Goal: Use online tool/utility: Utilize a website feature to perform a specific function

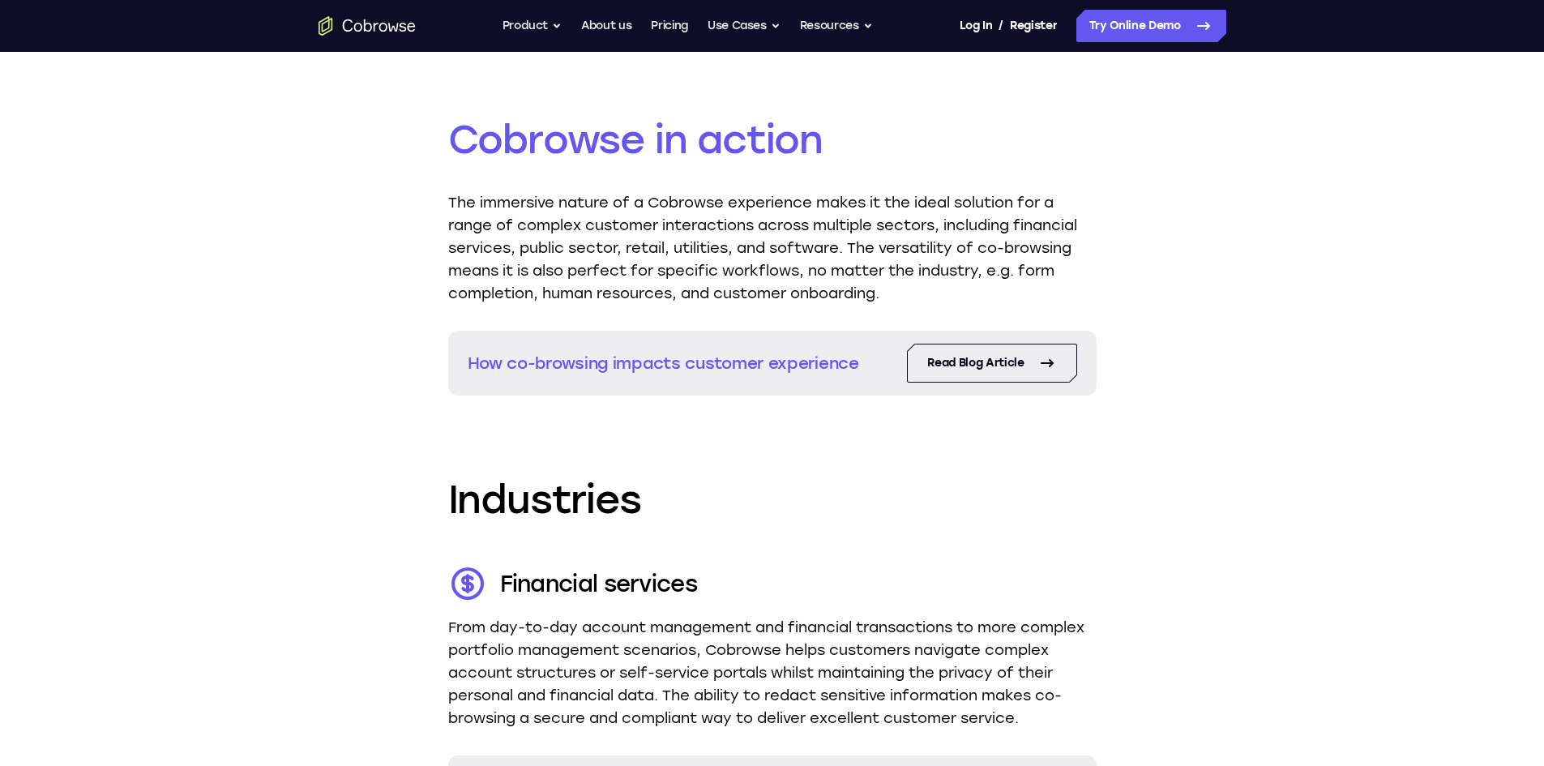
scroll to position [1946, 0]
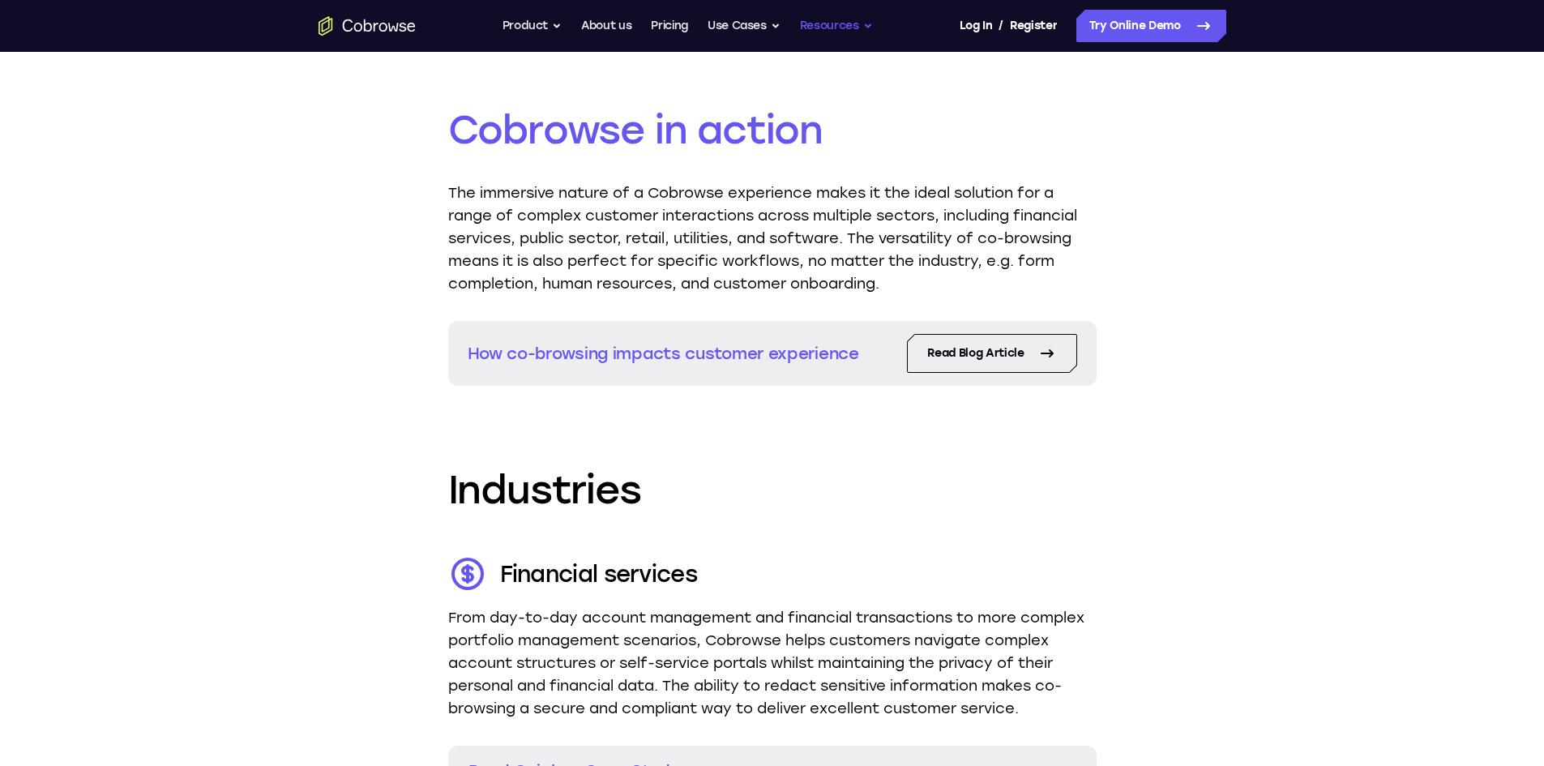
click at [873, 24] on button "Resources" at bounding box center [836, 26] width 73 height 32
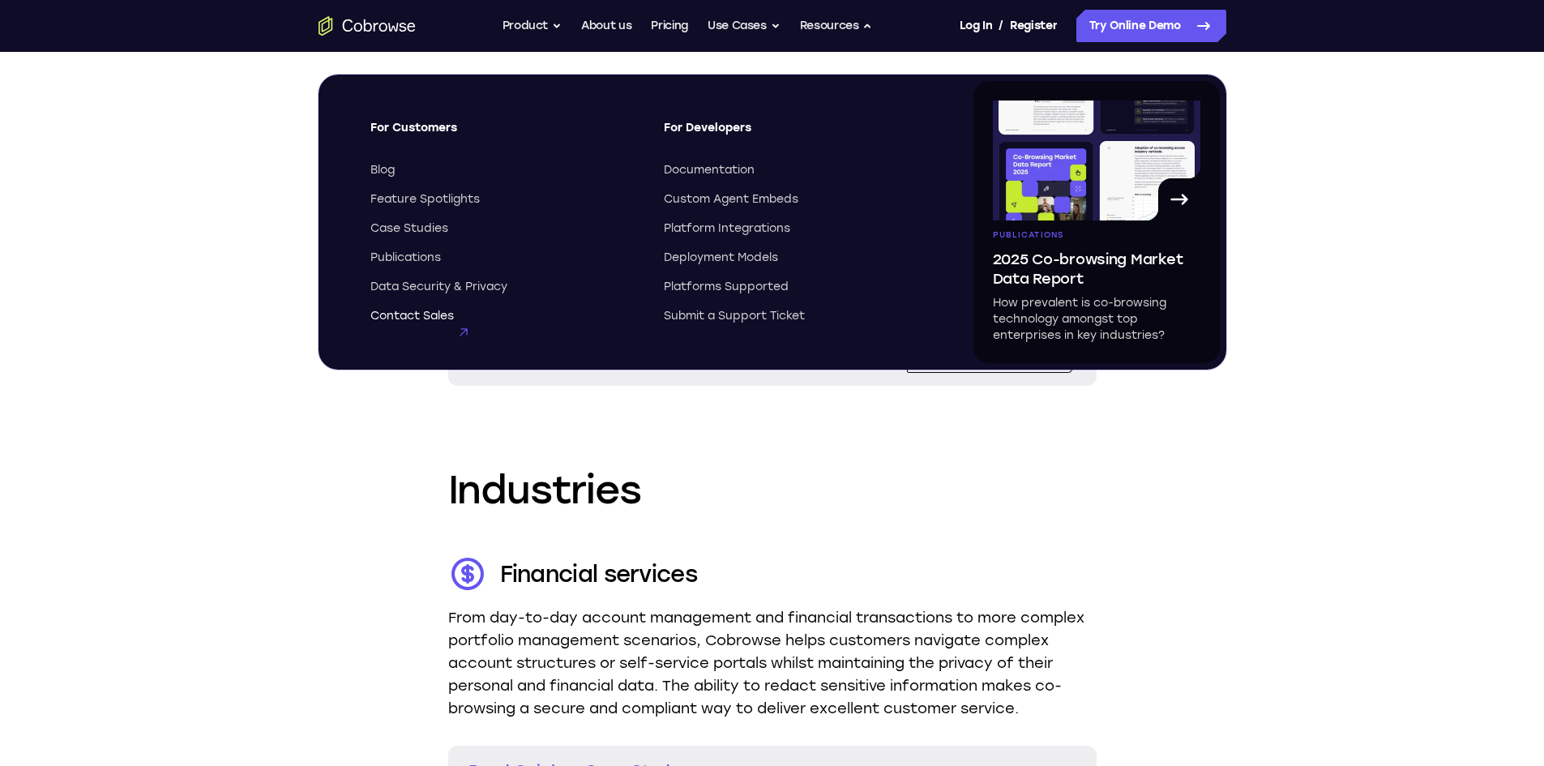
click at [419, 313] on span "Contact Sales" at bounding box center [411, 316] width 83 height 16
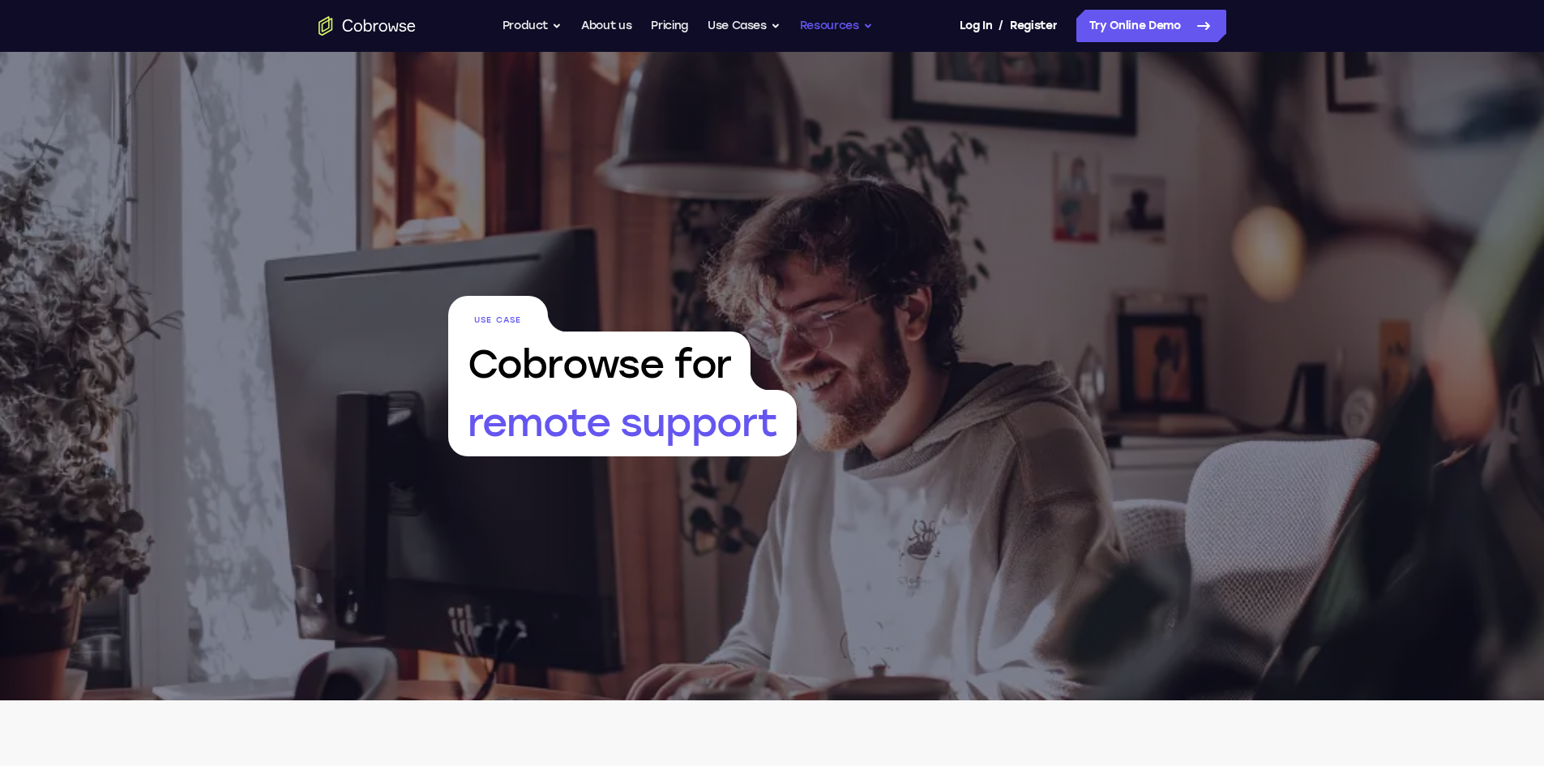
click at [872, 29] on button "Resources" at bounding box center [836, 26] width 73 height 32
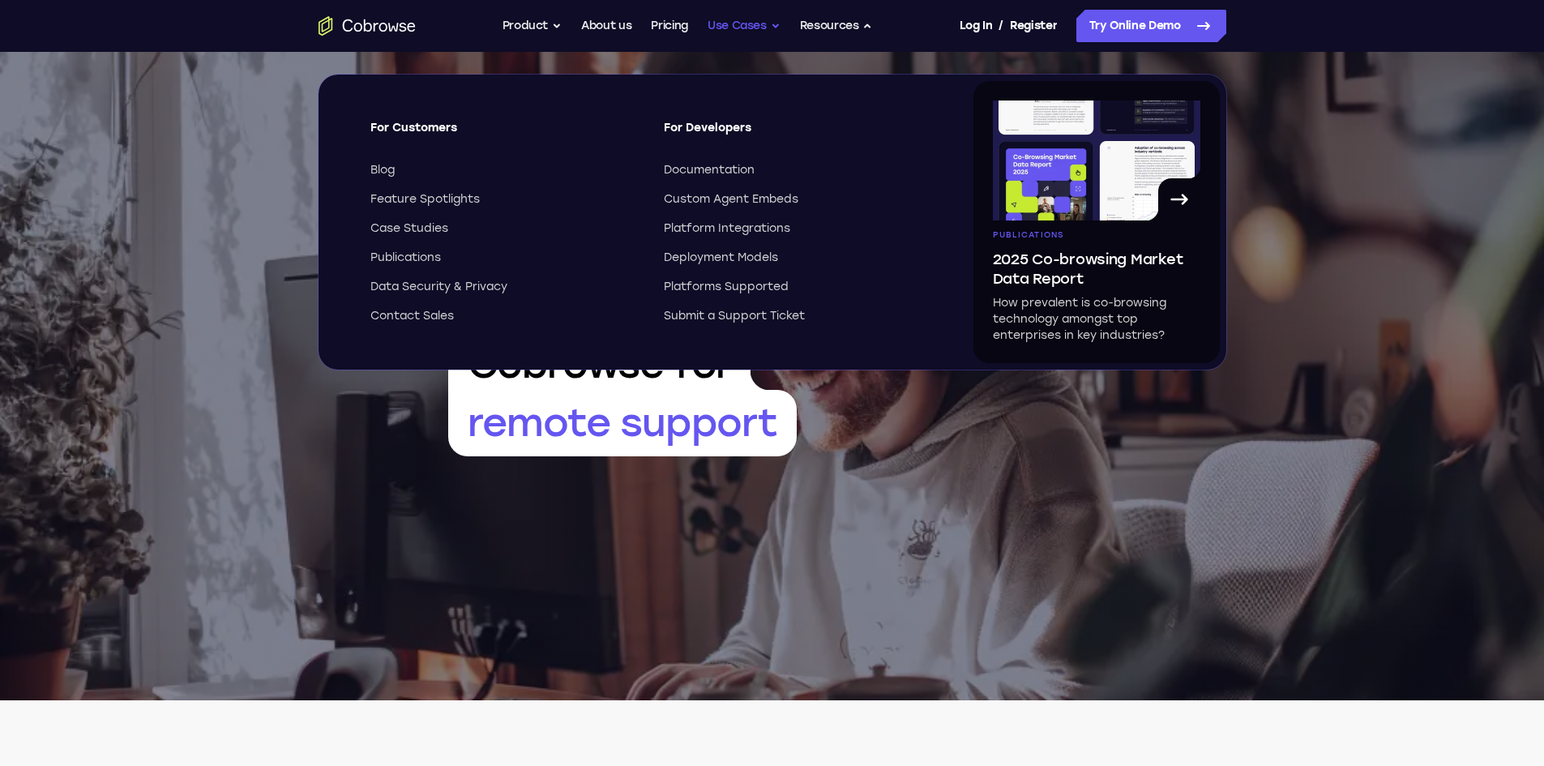
click at [777, 24] on button "Use Cases" at bounding box center [744, 26] width 73 height 32
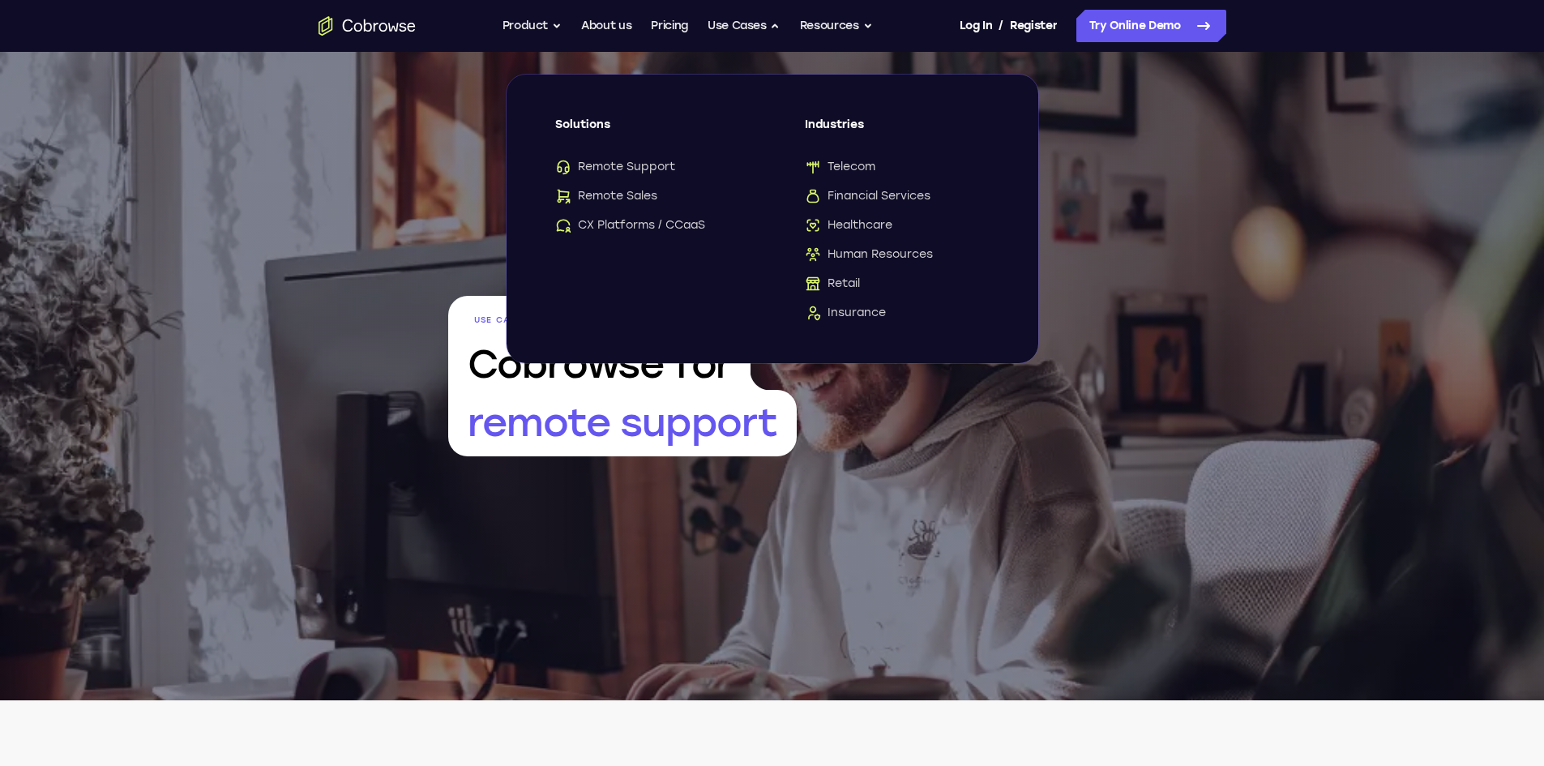
click at [1309, 368] on div "Use Case Cobrowse for remote support" at bounding box center [772, 376] width 1544 height 649
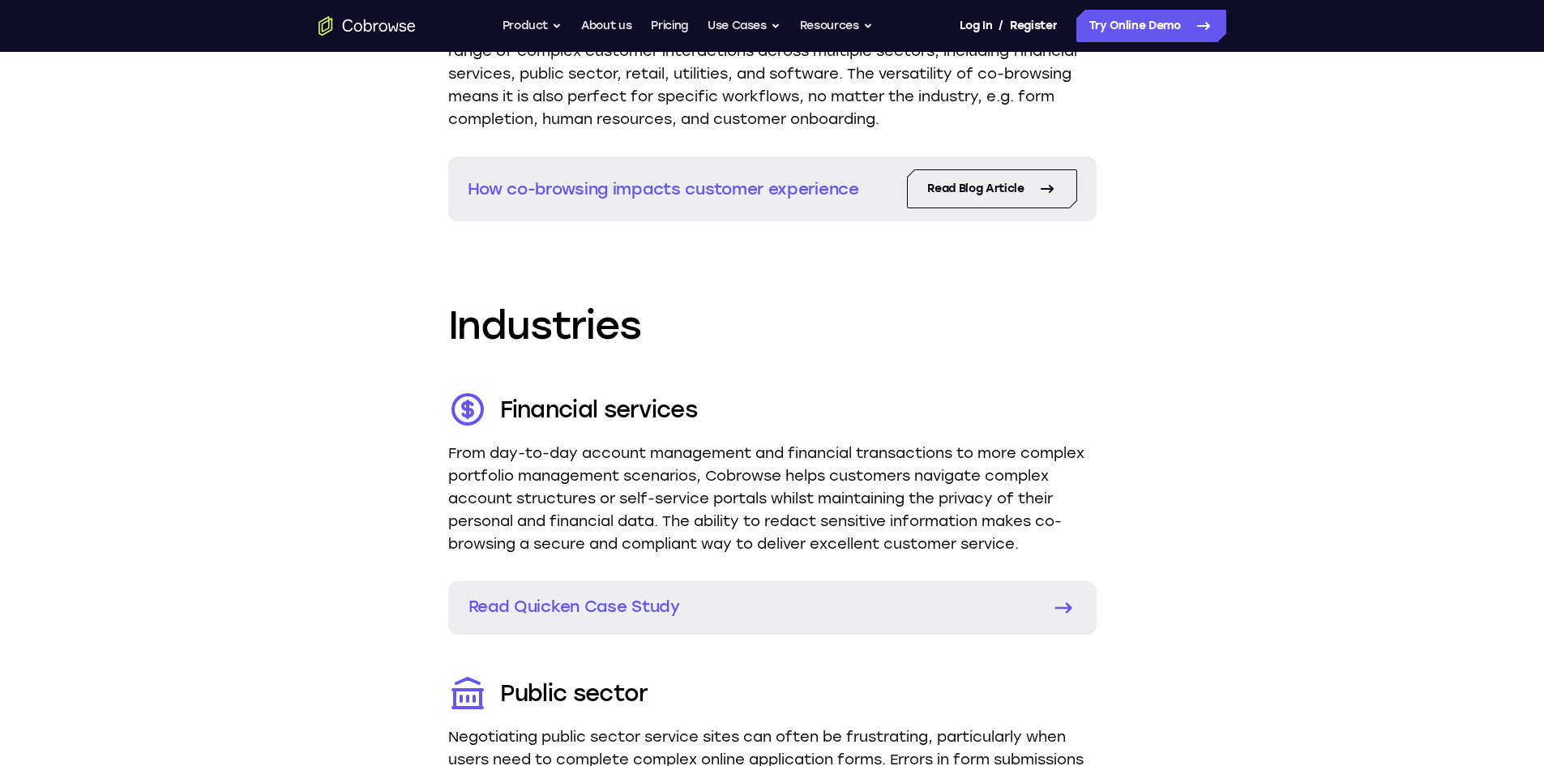
scroll to position [2162, 0]
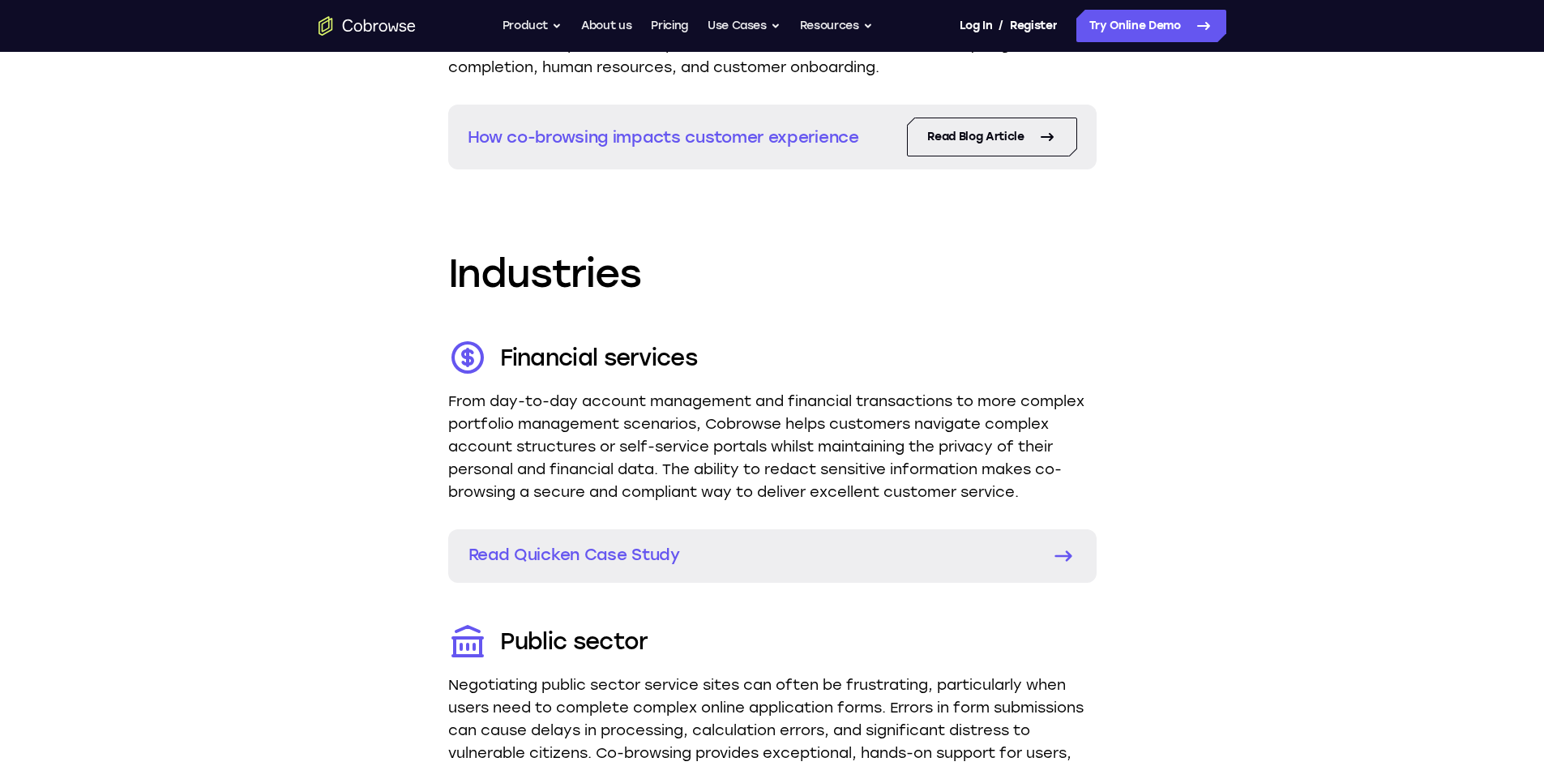
drag, startPoint x: 1182, startPoint y: 92, endPoint x: 1175, endPoint y: 45, distance: 46.8
click at [1171, 33] on link "Try Online Demo" at bounding box center [1152, 26] width 150 height 32
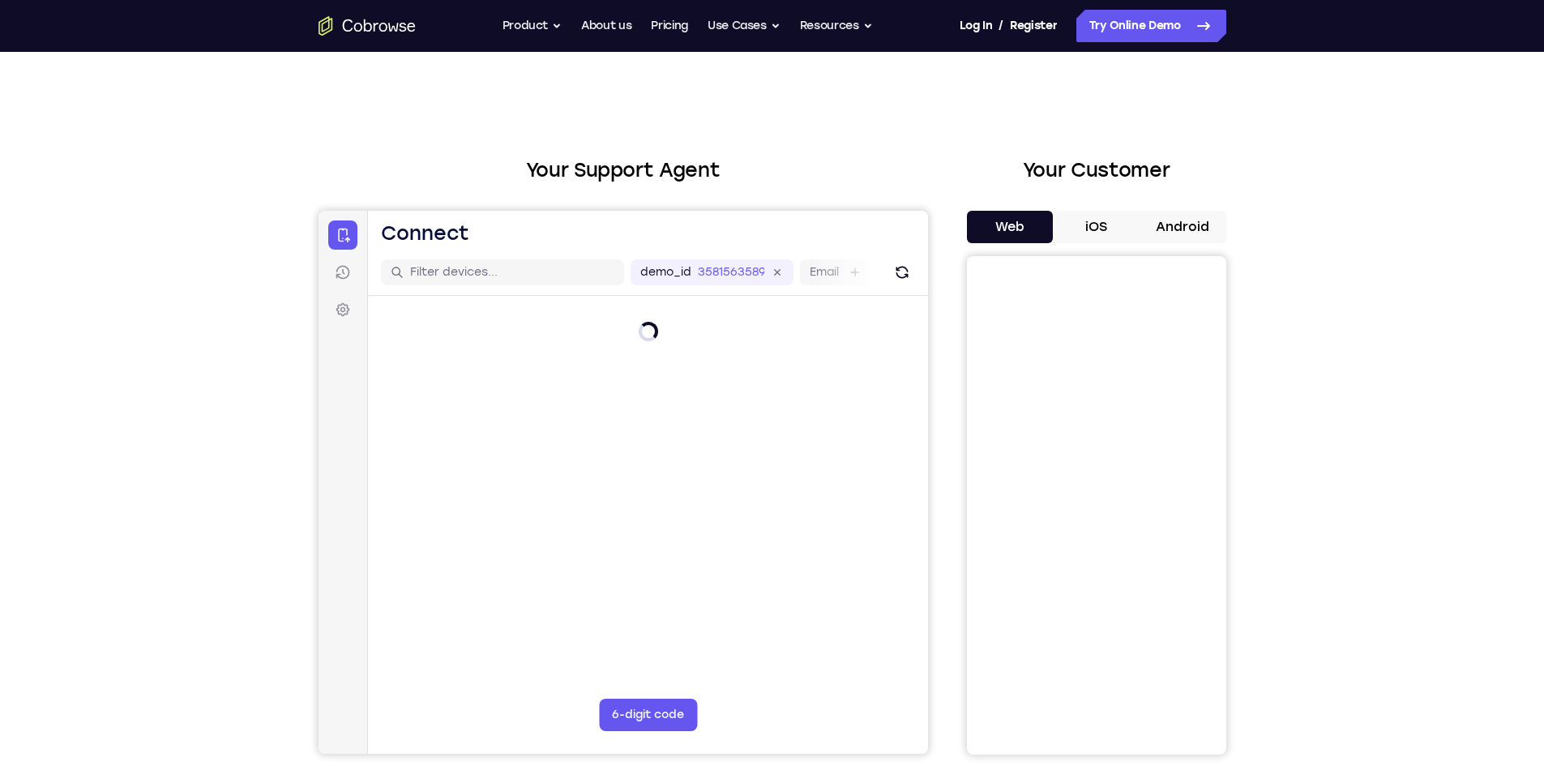
click at [1032, 214] on button "Web" at bounding box center [1010, 227] width 87 height 32
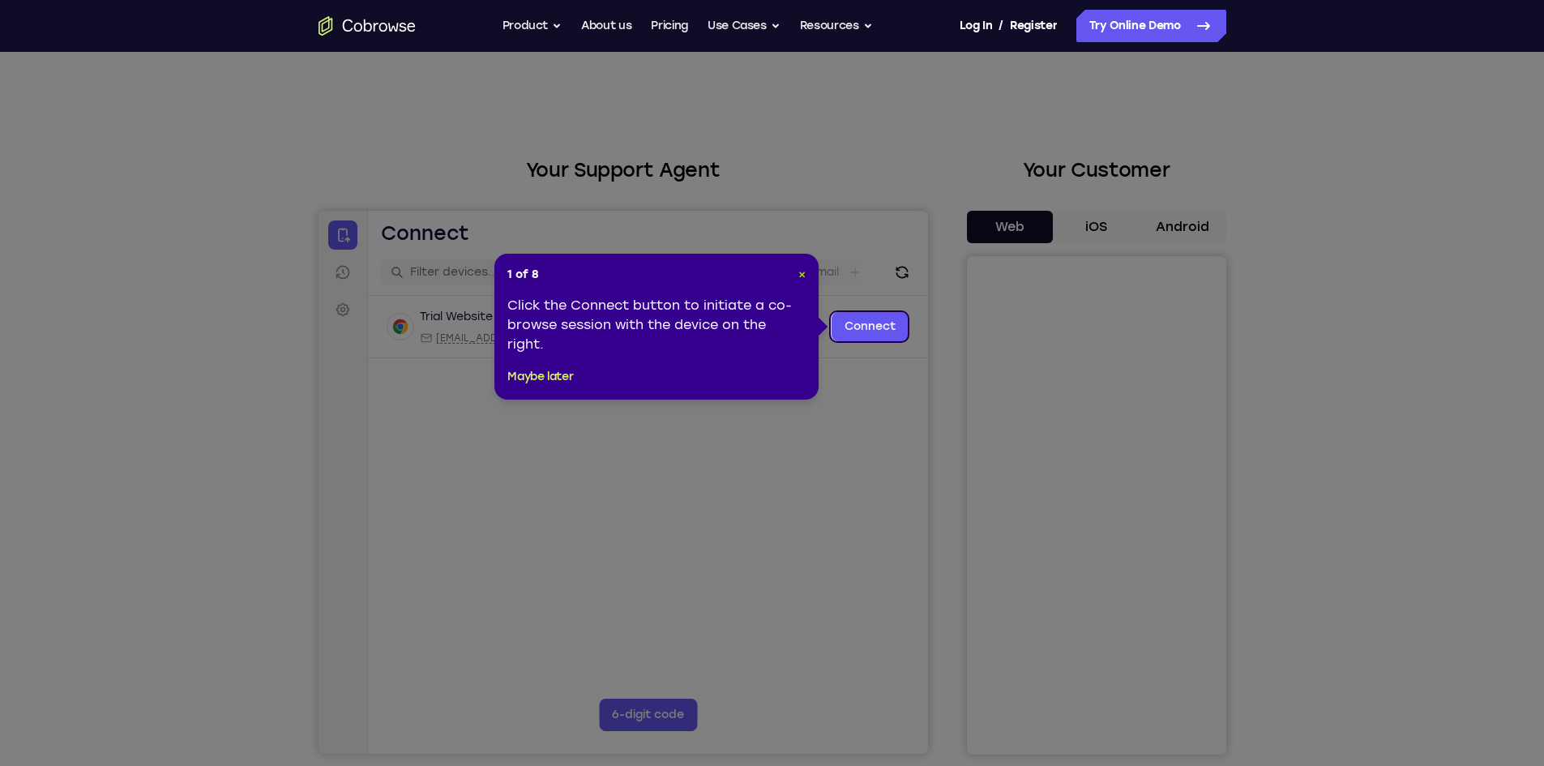
click at [803, 273] on span "×" at bounding box center [801, 275] width 7 height 14
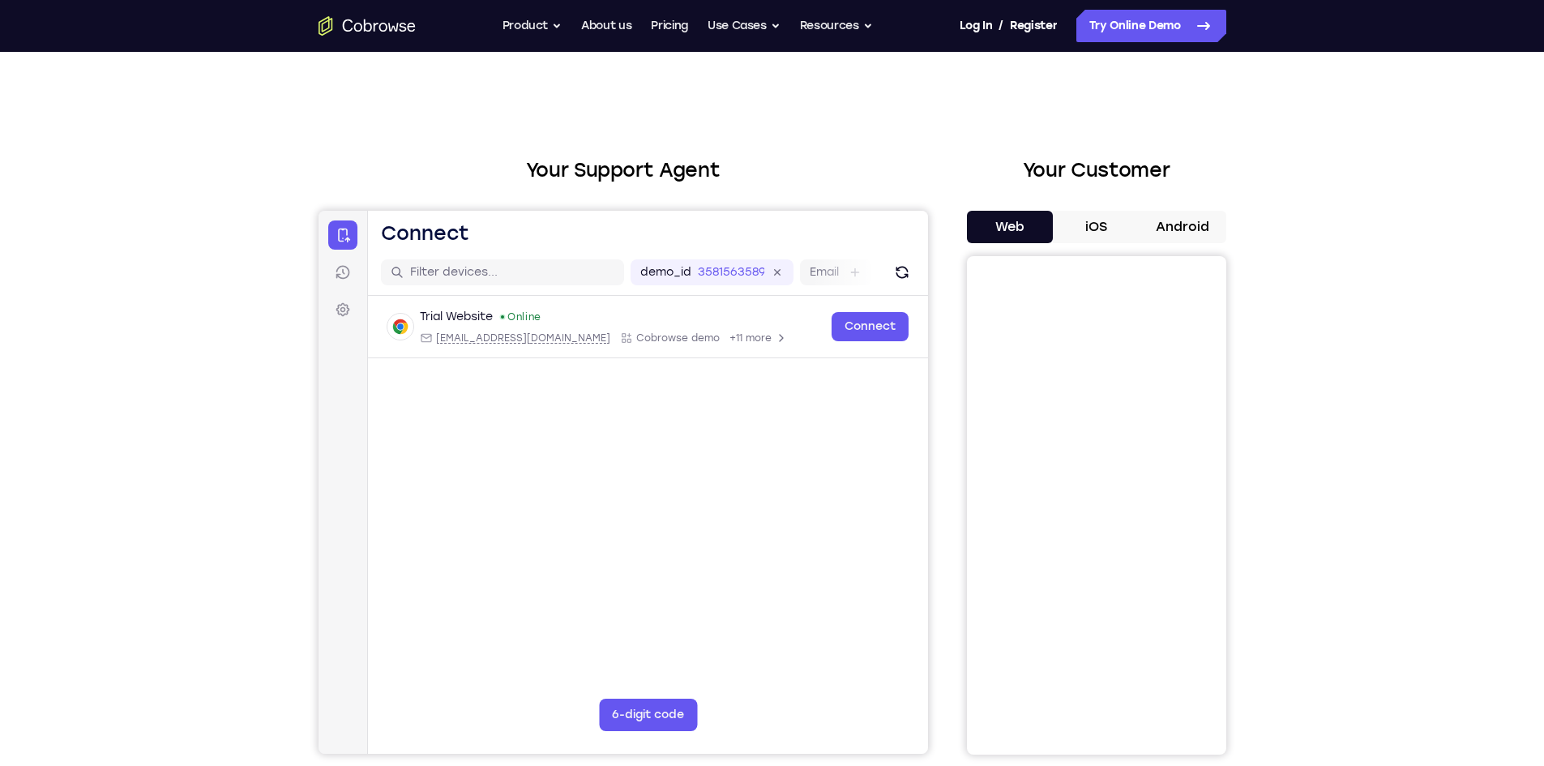
click at [1107, 227] on button "iOS" at bounding box center [1096, 227] width 87 height 32
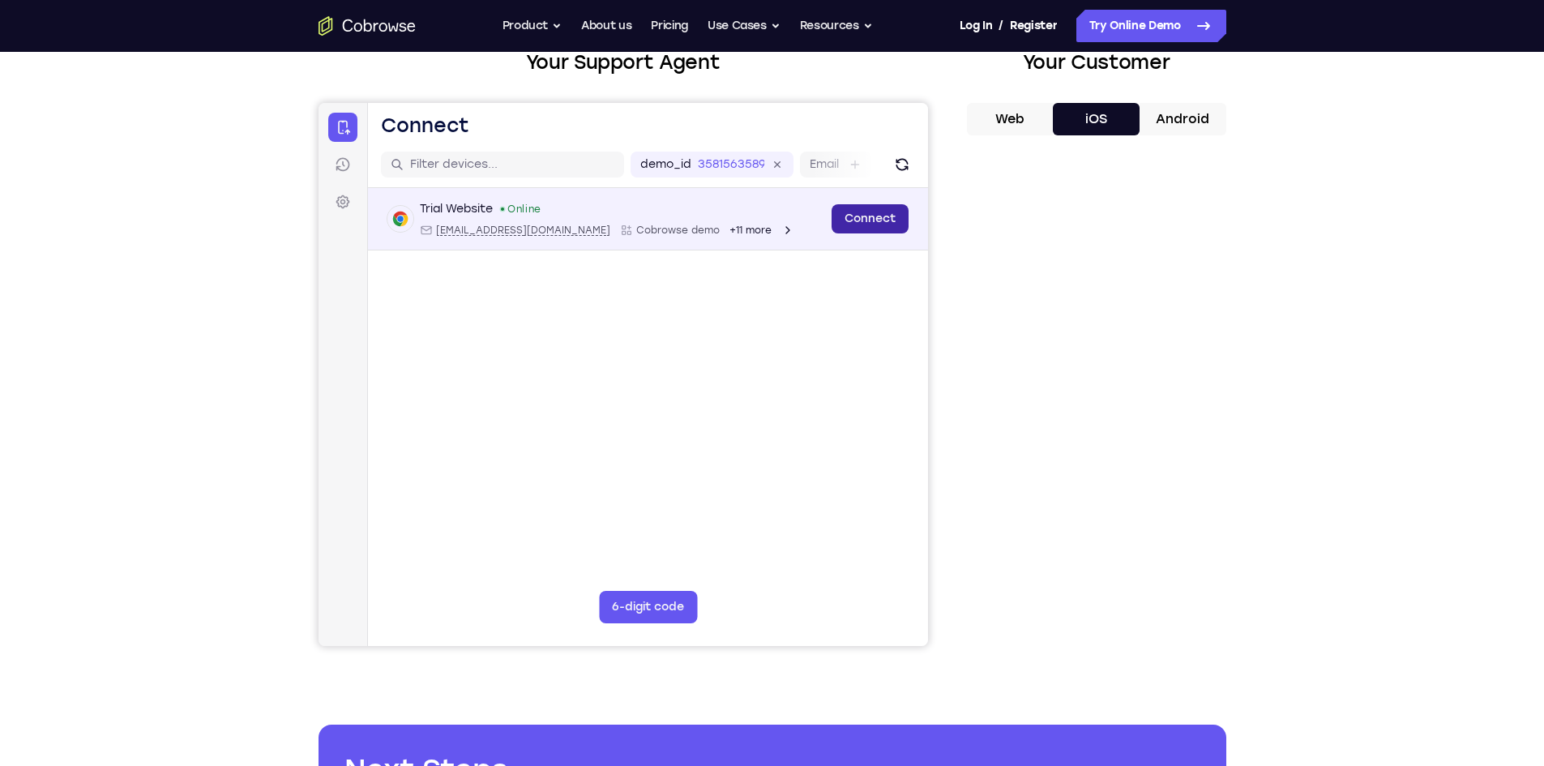
click at [866, 220] on link "Connect" at bounding box center [869, 218] width 77 height 29
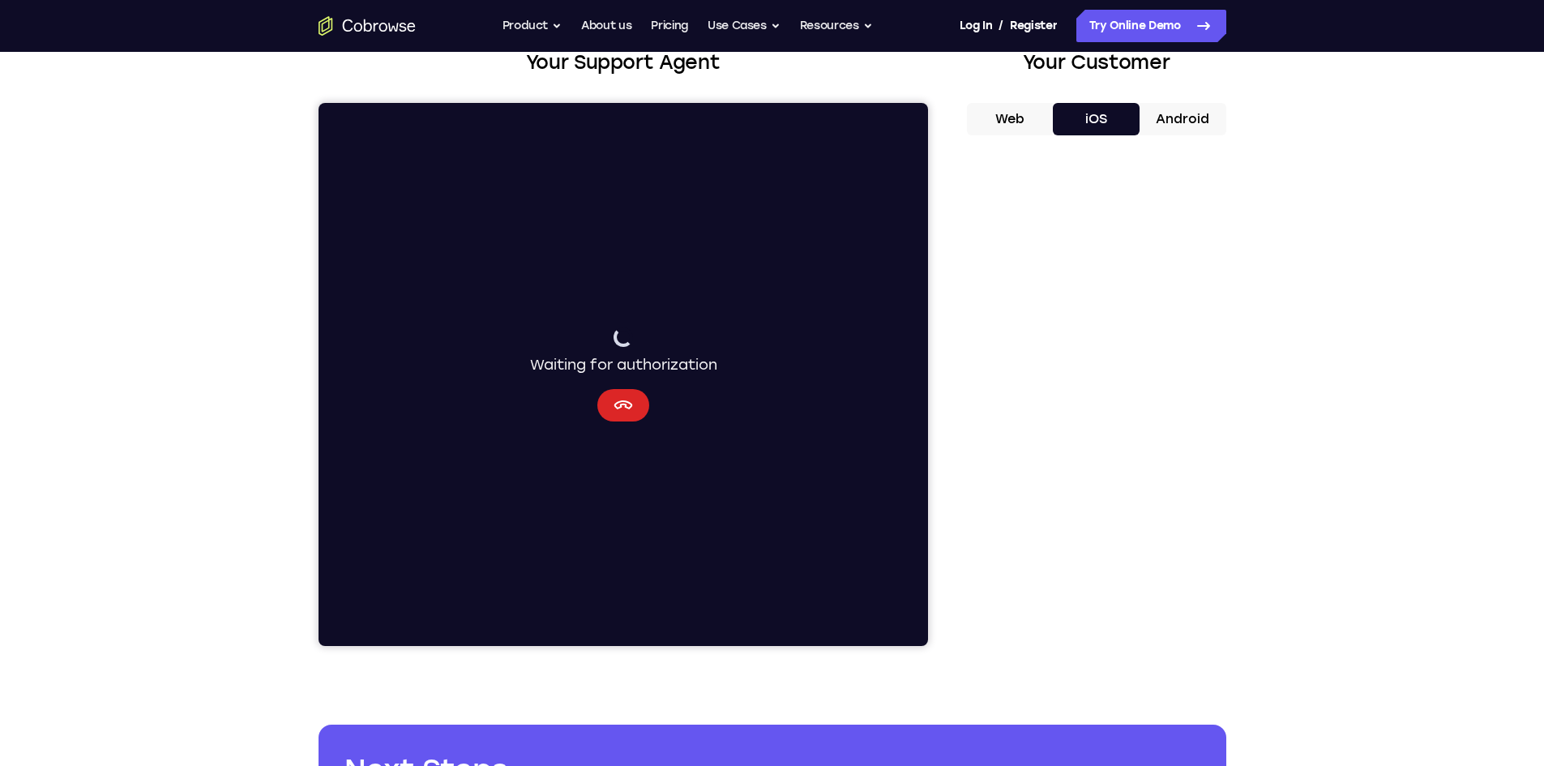
click at [621, 402] on icon "Cancel" at bounding box center [623, 404] width 19 height 9
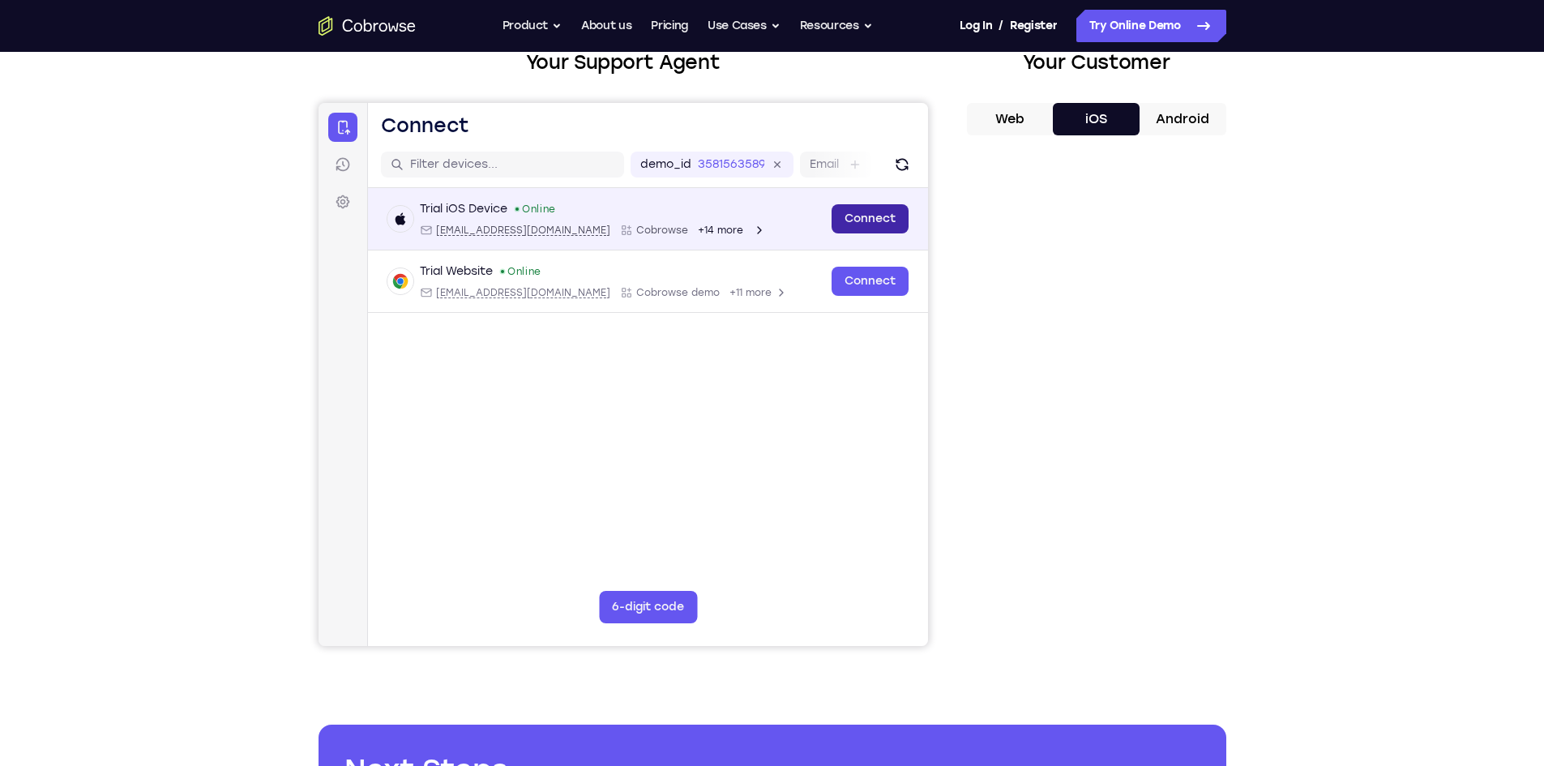
click at [886, 213] on link "Connect" at bounding box center [869, 218] width 77 height 29
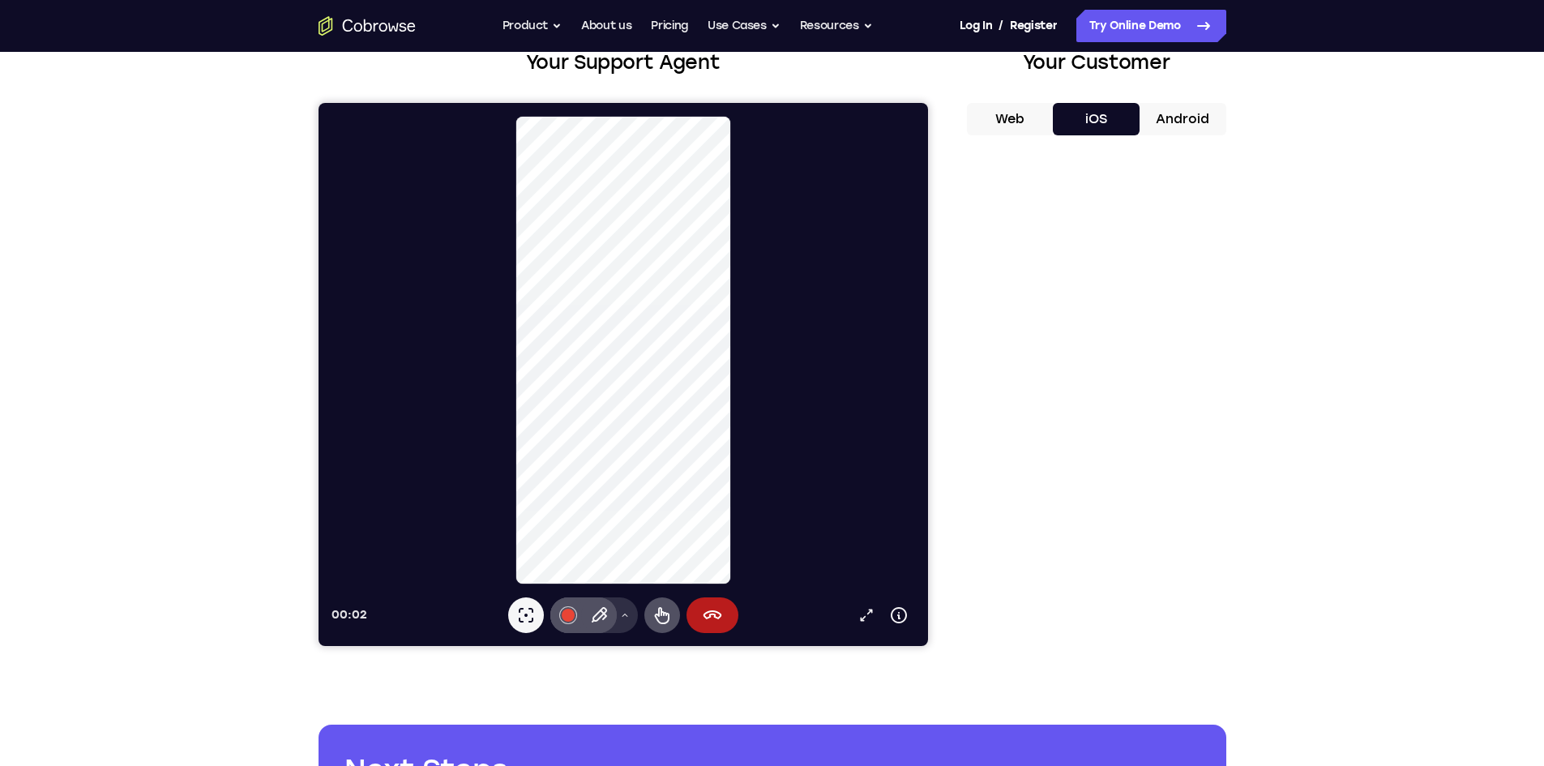
click at [624, 612] on icon at bounding box center [624, 615] width 10 height 10
click at [532, 614] on icon at bounding box center [525, 615] width 19 height 19
